Goal: Find specific page/section: Find specific page/section

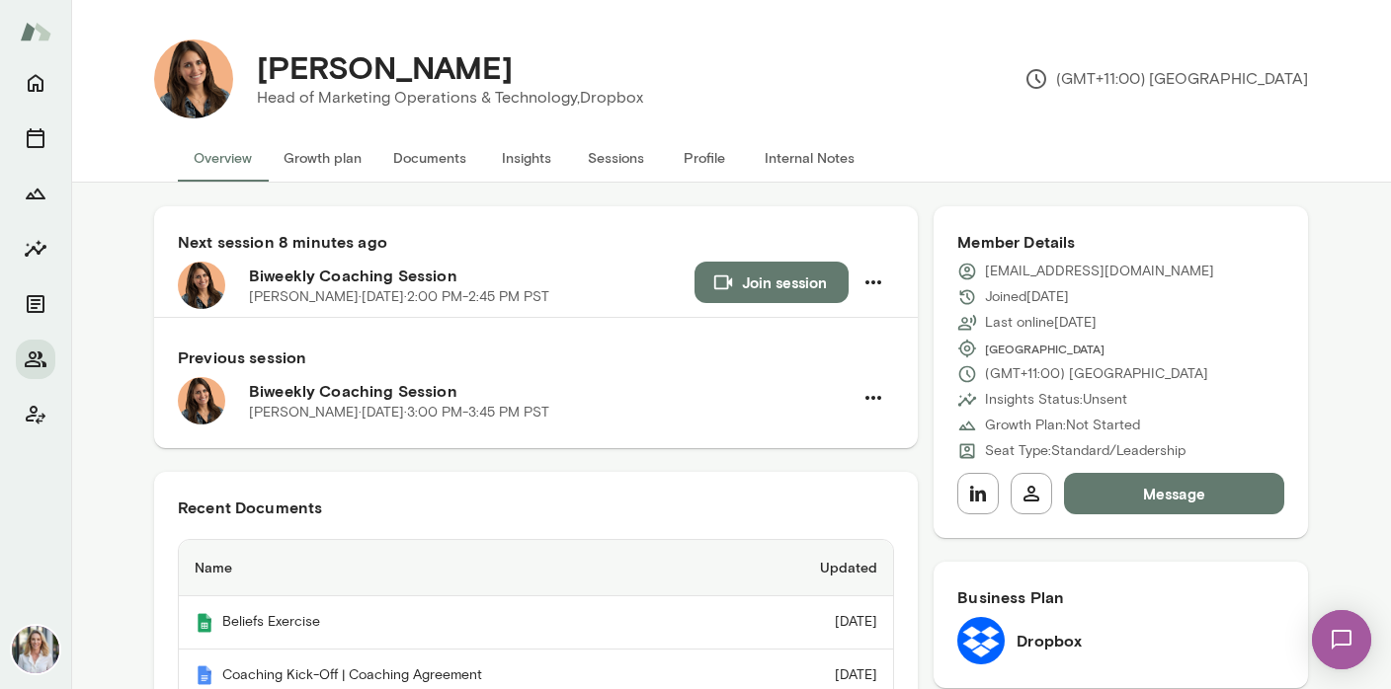
scroll to position [275, 0]
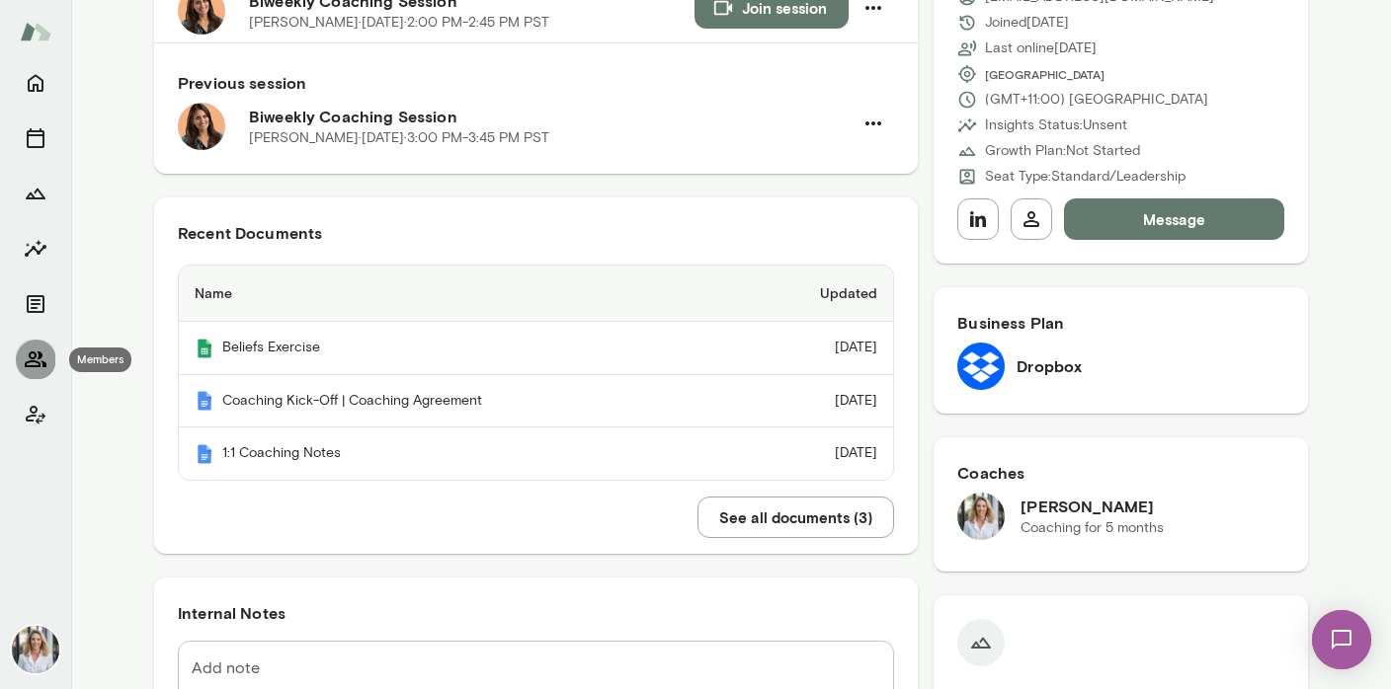
click at [39, 359] on icon "Members" at bounding box center [36, 360] width 22 height 16
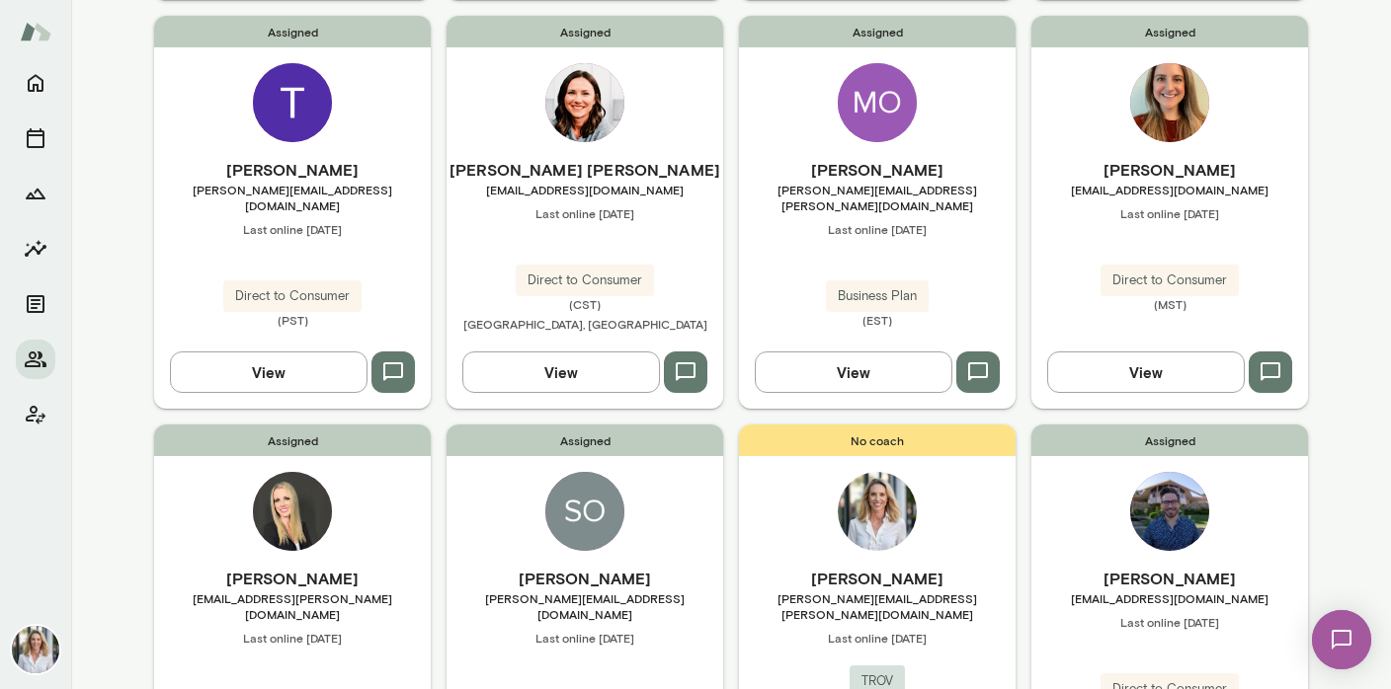
scroll to position [1028, 0]
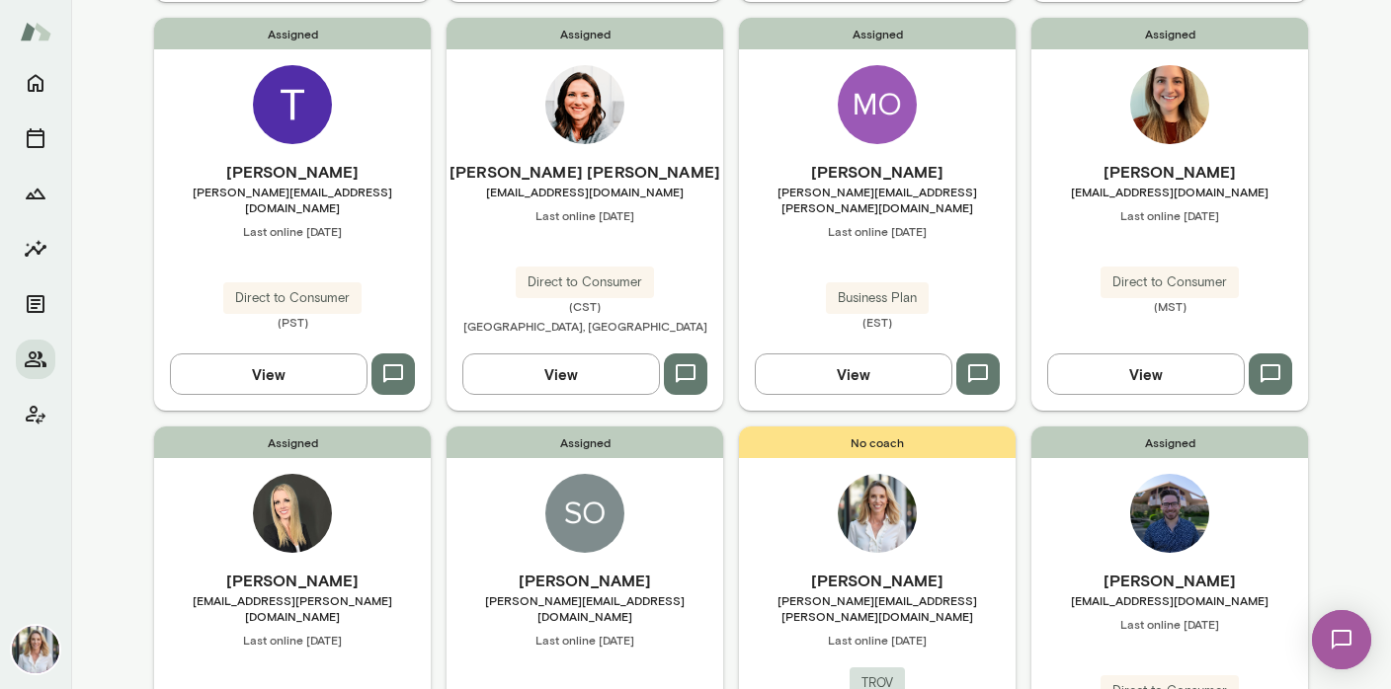
click at [300, 112] on img at bounding box center [292, 104] width 79 height 79
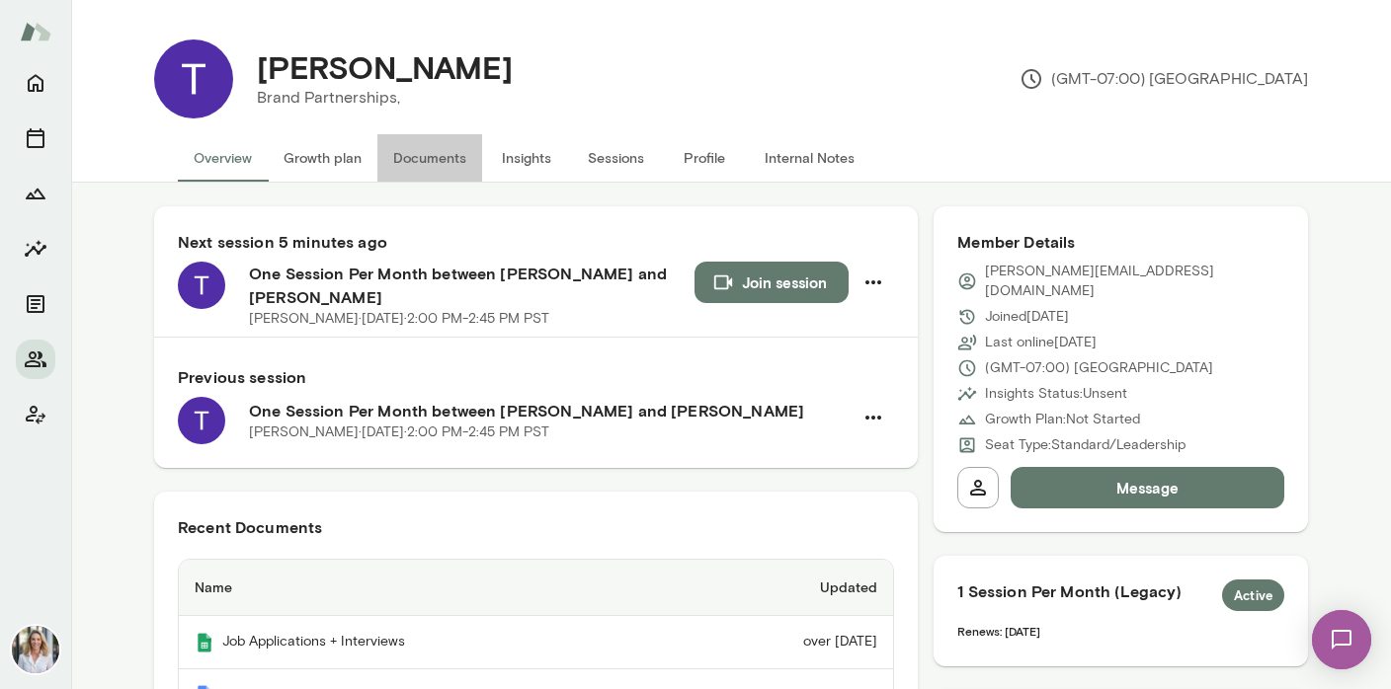
click at [436, 162] on button "Documents" at bounding box center [429, 157] width 105 height 47
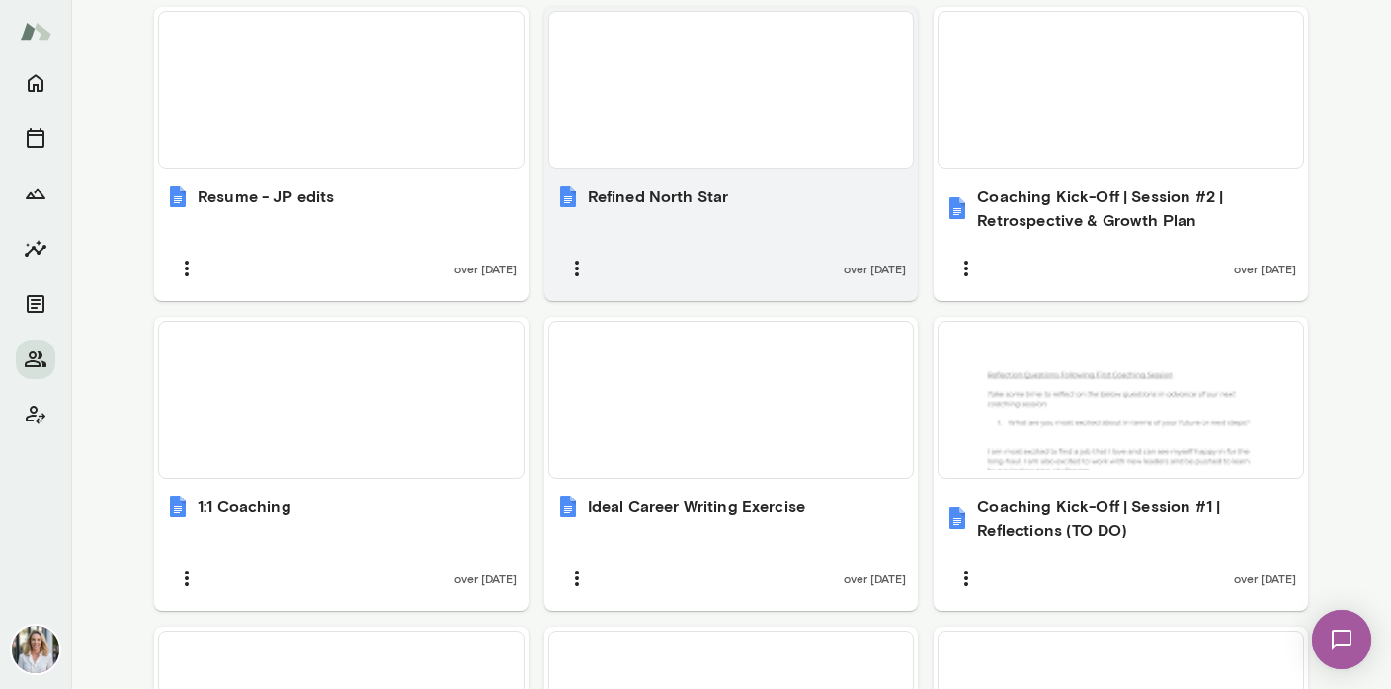
scroll to position [1043, 0]
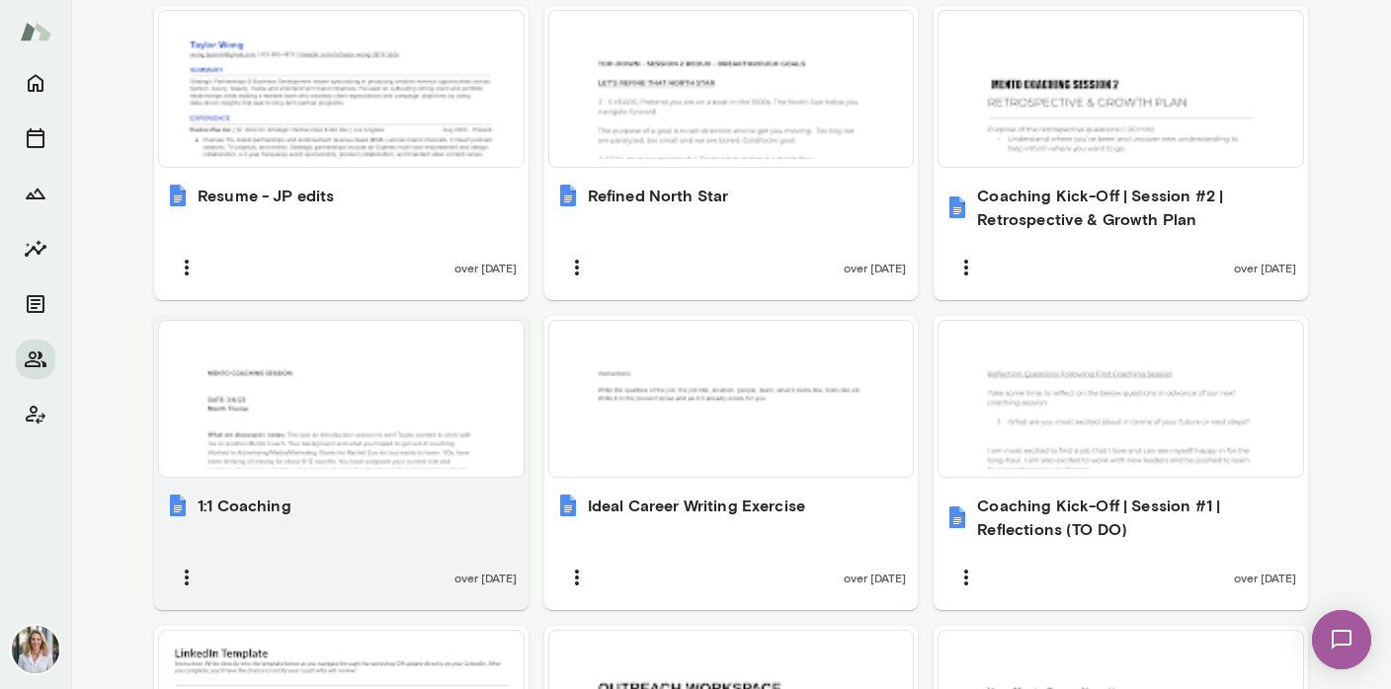
click at [438, 376] on div at bounding box center [341, 399] width 349 height 140
